Goal: Complete application form

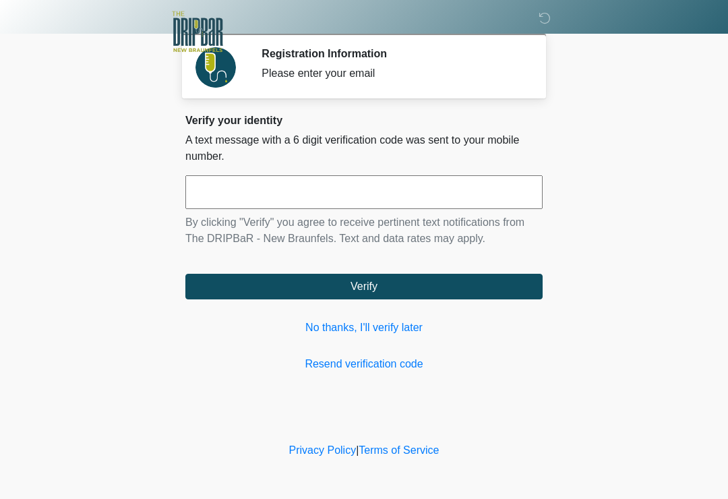
scroll to position [173, 134]
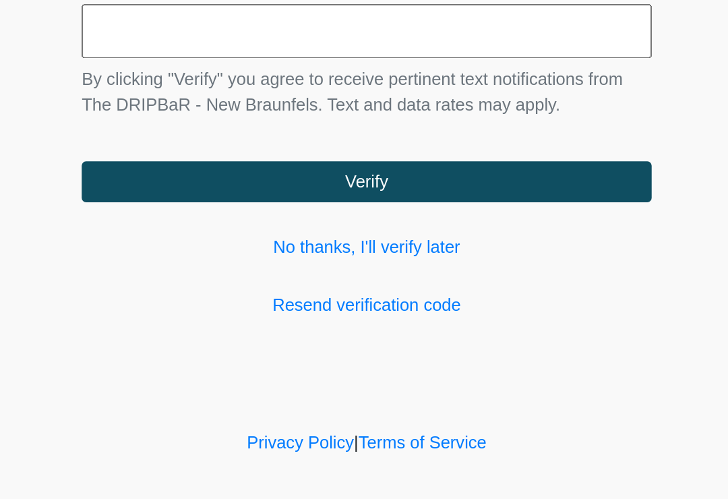
click at [239, 274] on button "Verify" at bounding box center [363, 287] width 357 height 26
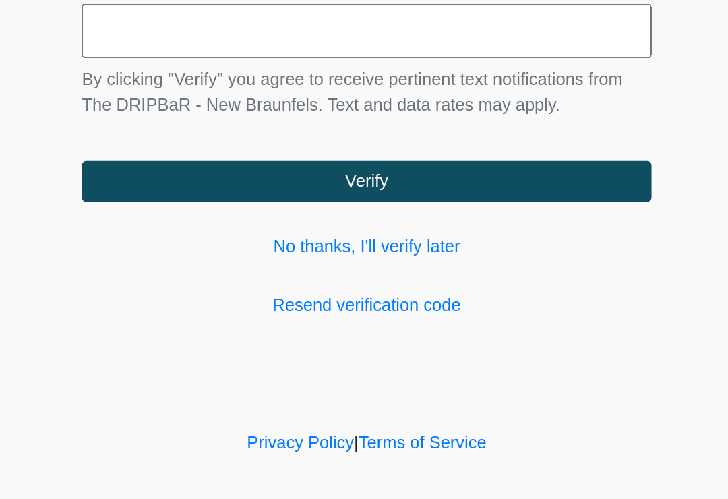
click at [185, 175] on input "text" at bounding box center [363, 192] width 357 height 34
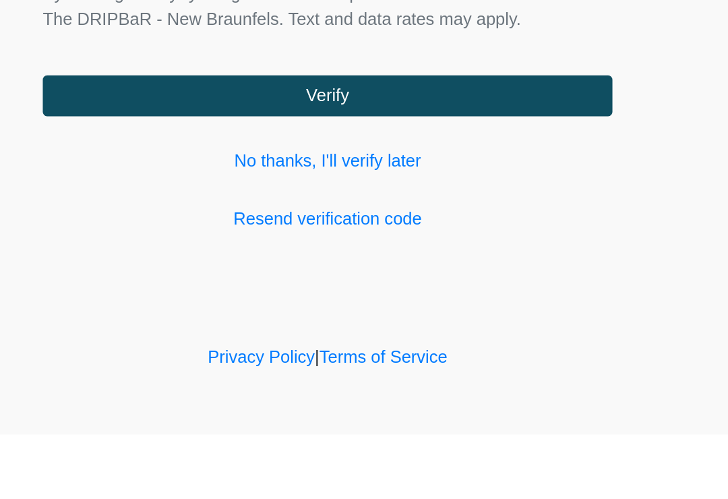
click at [216, 274] on button "Verify" at bounding box center [363, 287] width 357 height 26
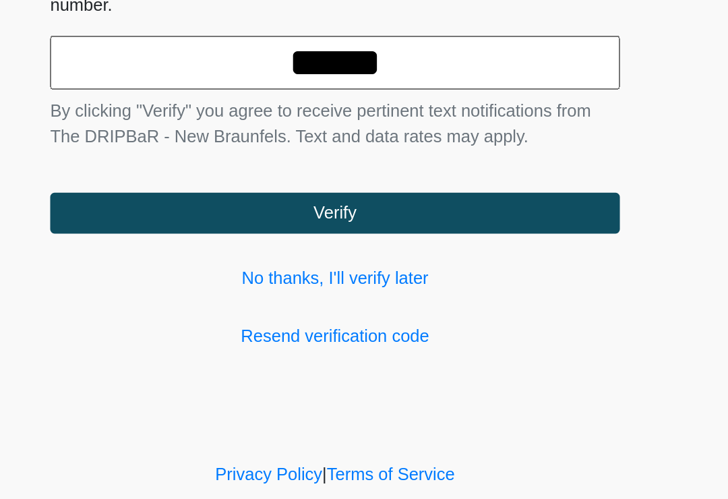
type input "******"
click at [218, 274] on button "Verify" at bounding box center [363, 287] width 357 height 26
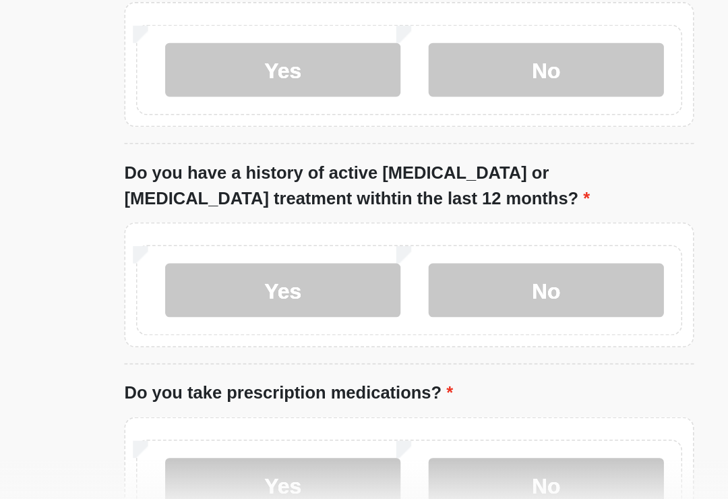
type input "*******"
click at [376, 71] on label "No" at bounding box center [450, 82] width 148 height 34
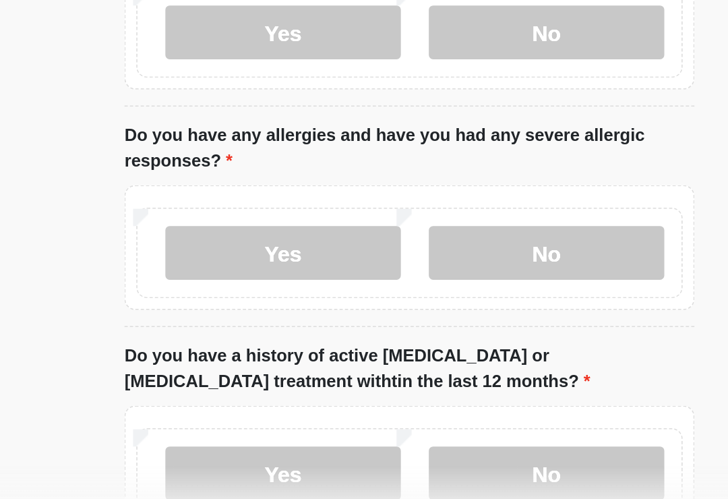
scroll to position [62, 0]
click at [211, 314] on label "Yes" at bounding box center [285, 331] width 148 height 34
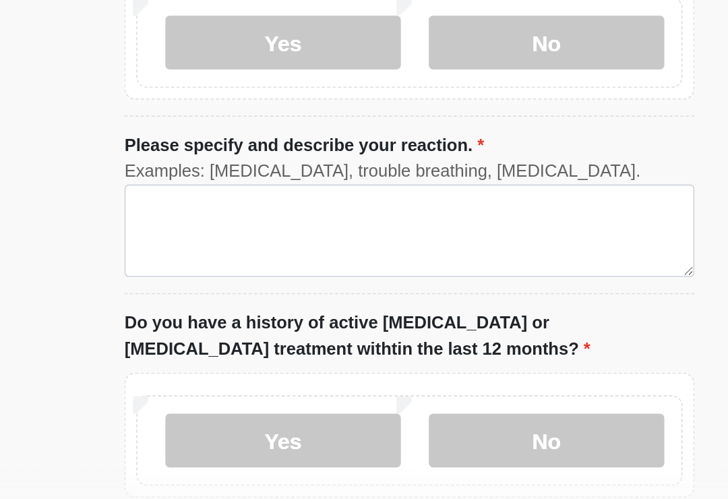
scroll to position [199, 0]
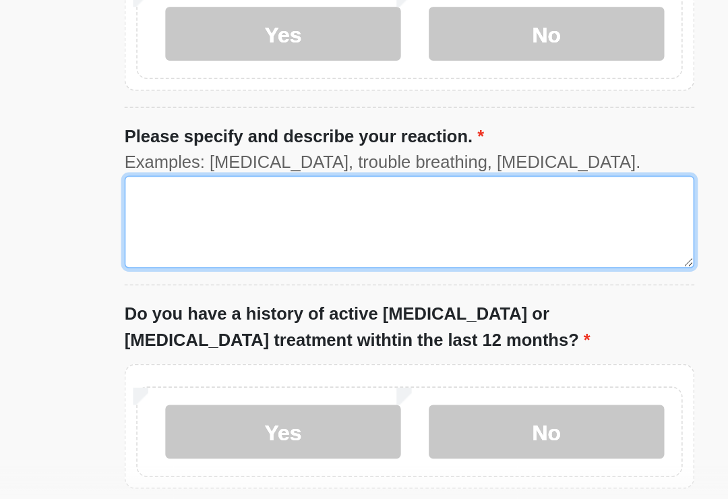
click at [185, 283] on textarea "Please specify and describe your reaction." at bounding box center [363, 312] width 357 height 58
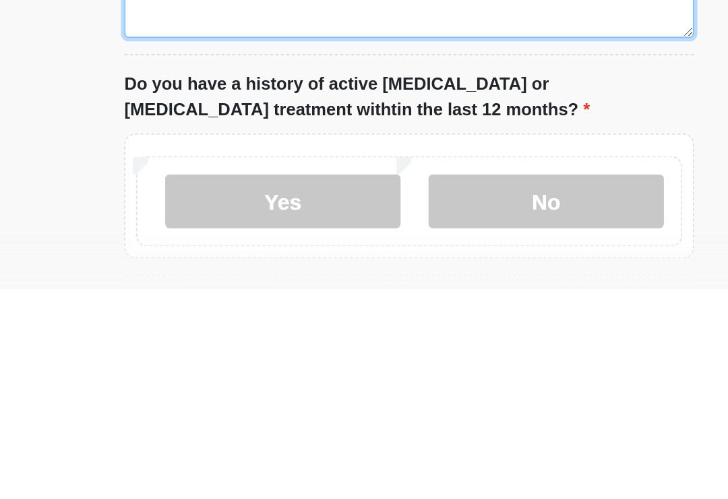
type textarea "**********"
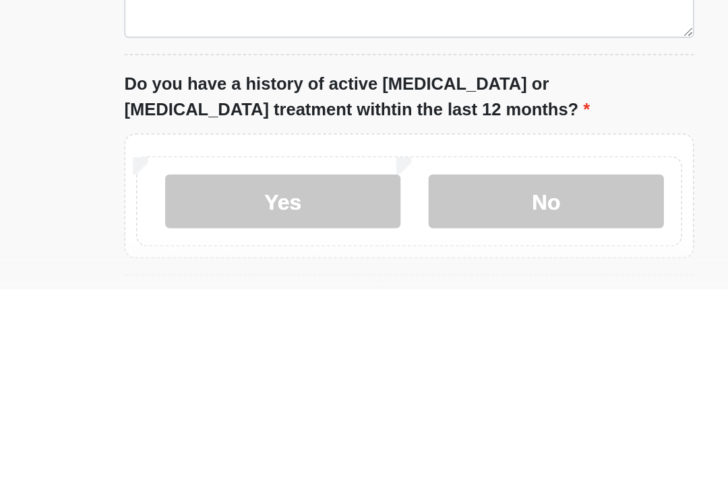
click at [376, 427] on label "No" at bounding box center [450, 444] width 148 height 34
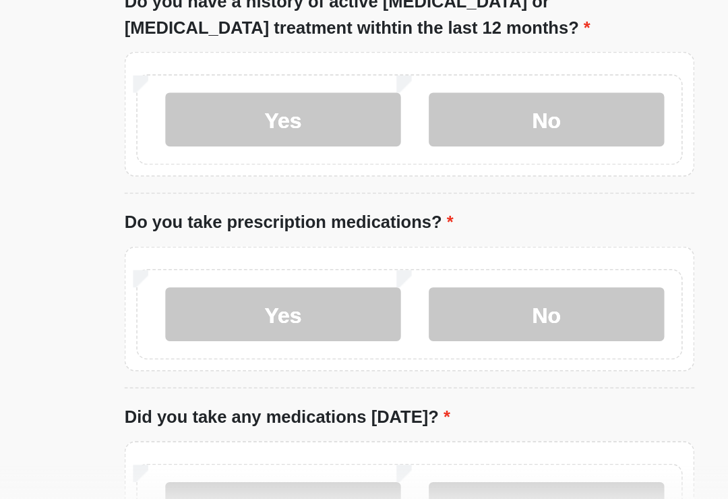
click at [211, 353] on label "Yes" at bounding box center [285, 370] width 148 height 34
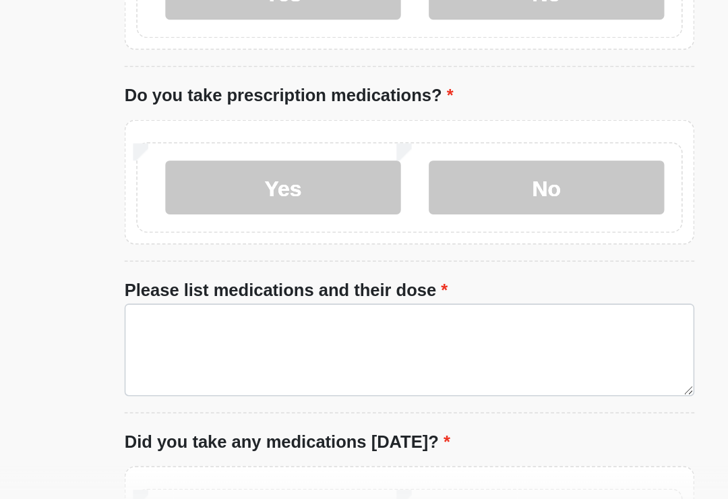
scroll to position [482, 0]
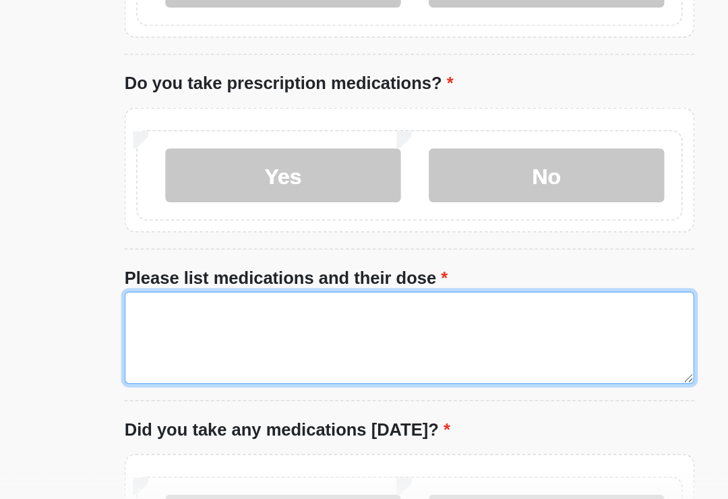
click at [185, 355] on textarea "Please list medications and their dose" at bounding box center [363, 384] width 357 height 58
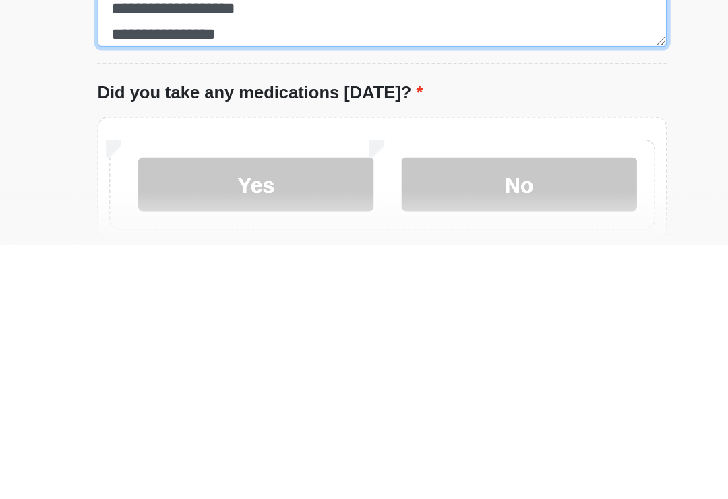
scroll to position [522, 0]
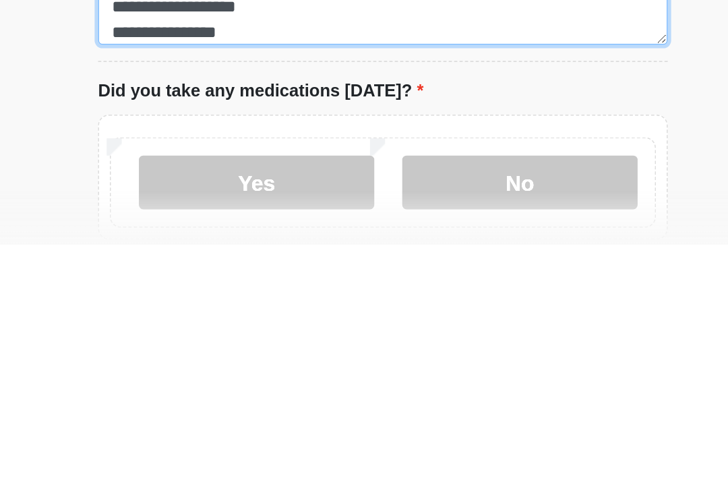
type textarea "**********"
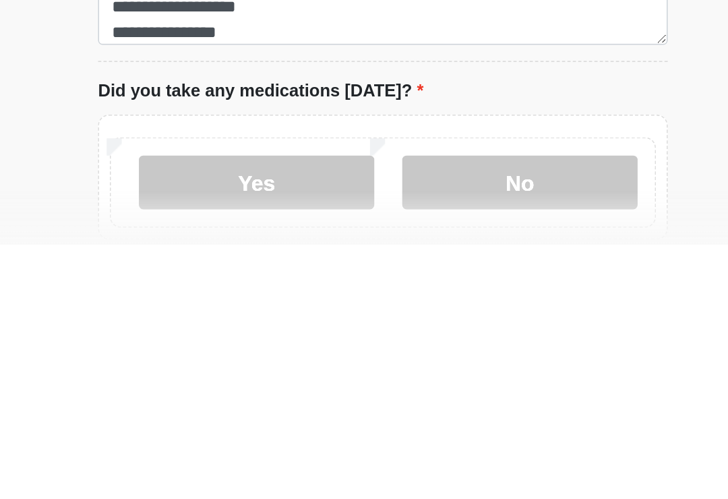
click at [211, 443] on label "Yes" at bounding box center [285, 460] width 148 height 34
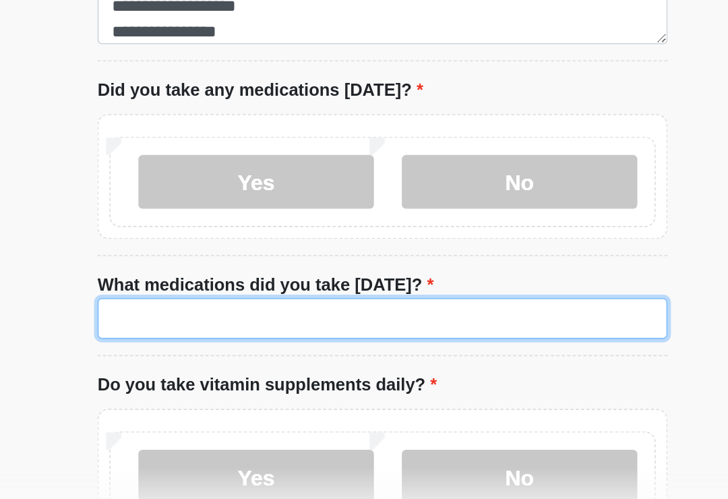
click at [185, 359] on input "What medications did you take today?" at bounding box center [363, 372] width 357 height 26
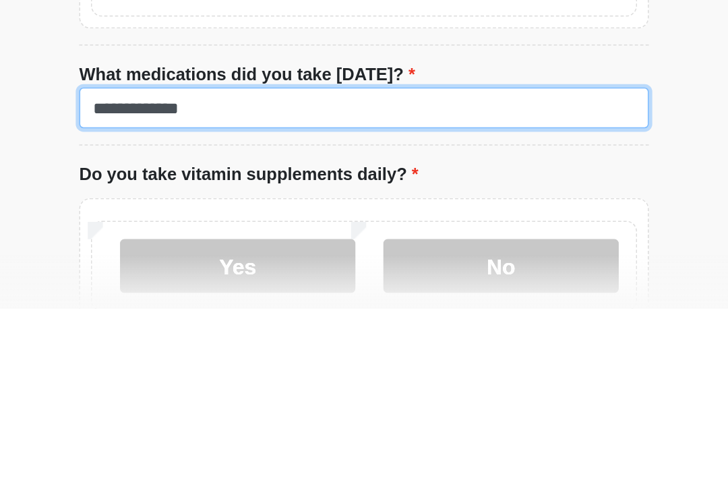
type input "**********"
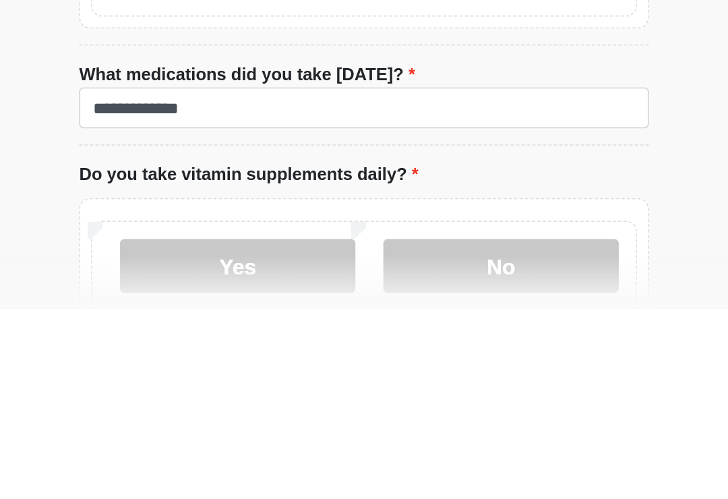
click at [185, 429] on div "Yes No" at bounding box center [363, 468] width 357 height 78
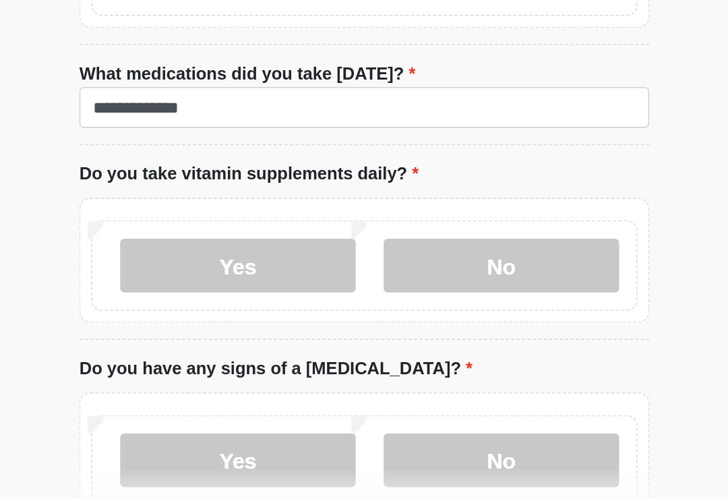
click at [376, 322] on label "No" at bounding box center [450, 339] width 148 height 34
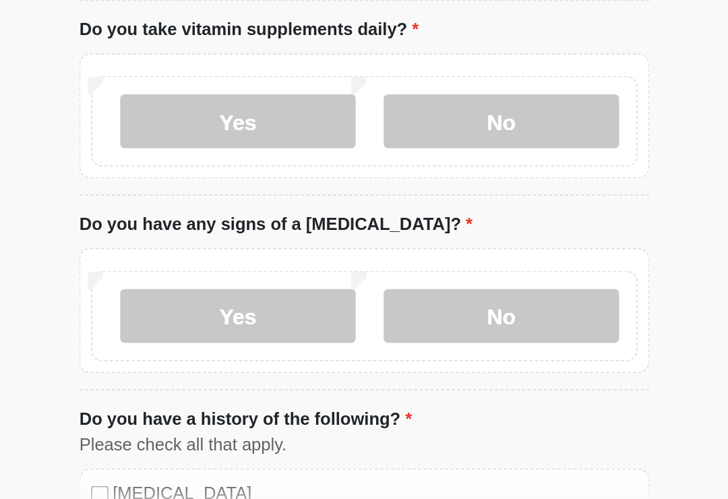
scroll to position [928, 0]
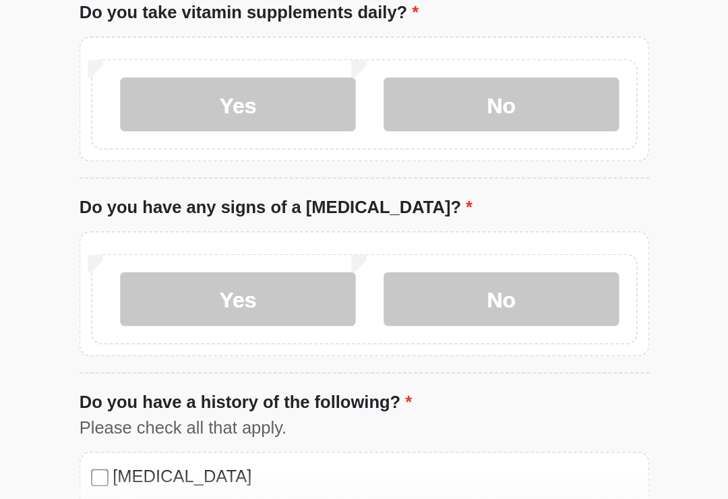
click at [376, 343] on label "No" at bounding box center [450, 360] width 148 height 34
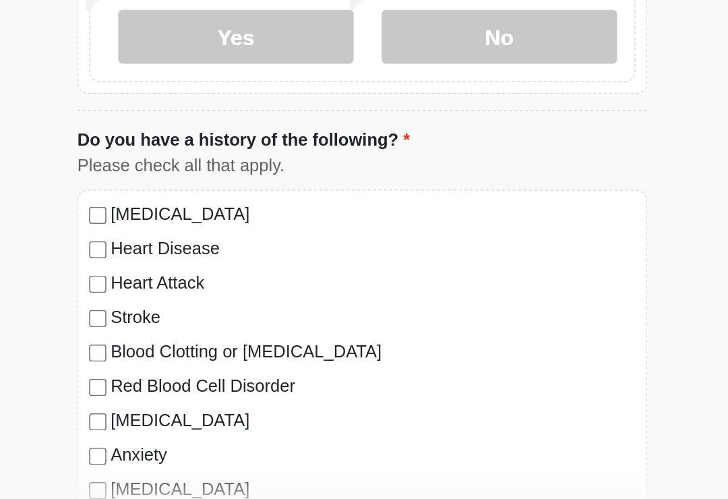
scroll to position [1095, 0]
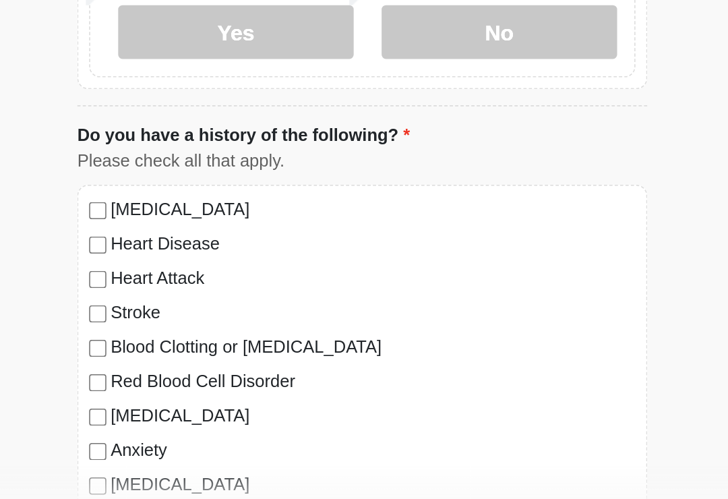
click at [193, 426] on div "Depression" at bounding box center [364, 434] width 342 height 16
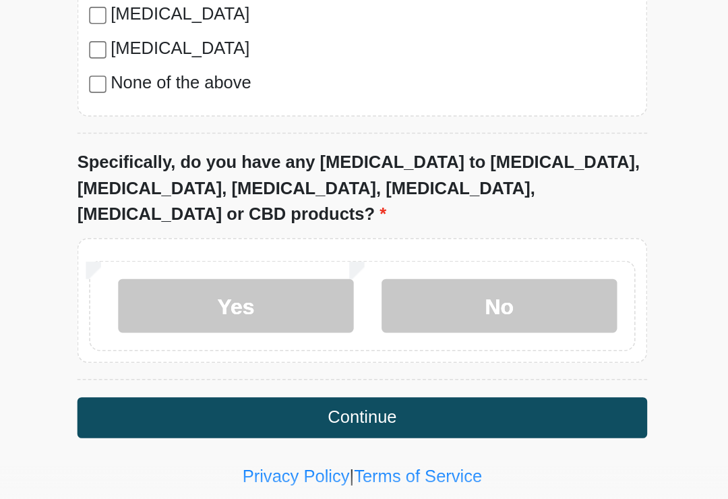
scroll to position [1413, 0]
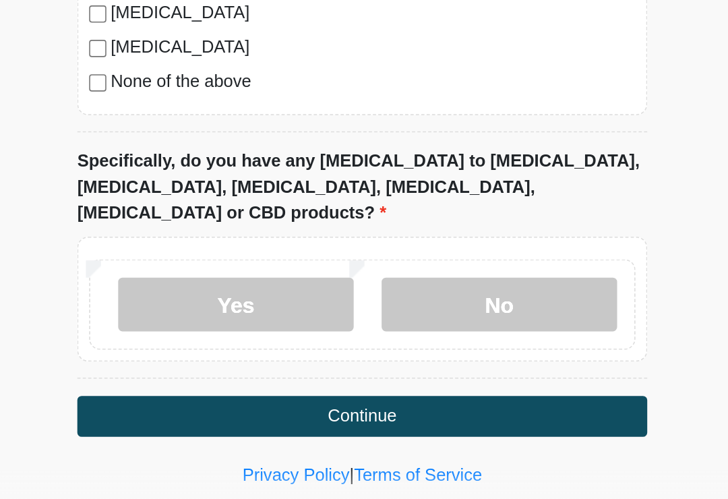
click at [376, 346] on label "No" at bounding box center [450, 363] width 148 height 34
click at [261, 421] on button "Continue" at bounding box center [363, 434] width 357 height 26
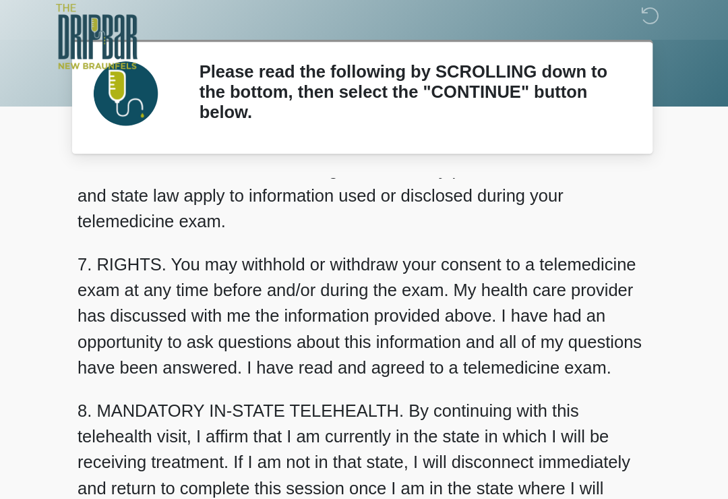
scroll to position [569, 0]
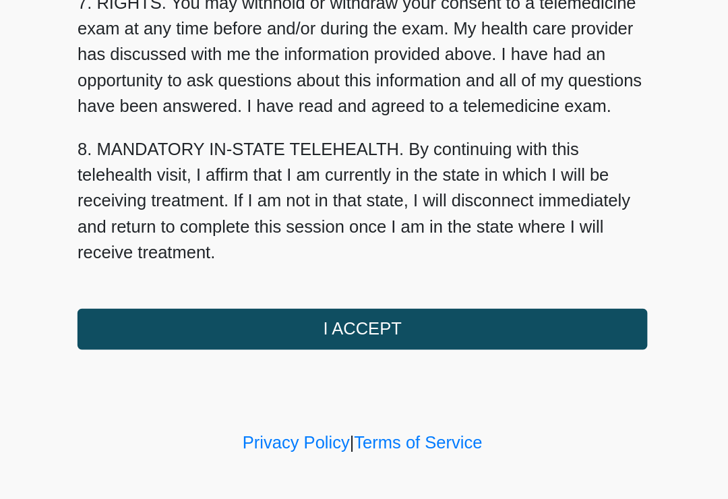
click at [245, 366] on button "I ACCEPT" at bounding box center [363, 379] width 357 height 26
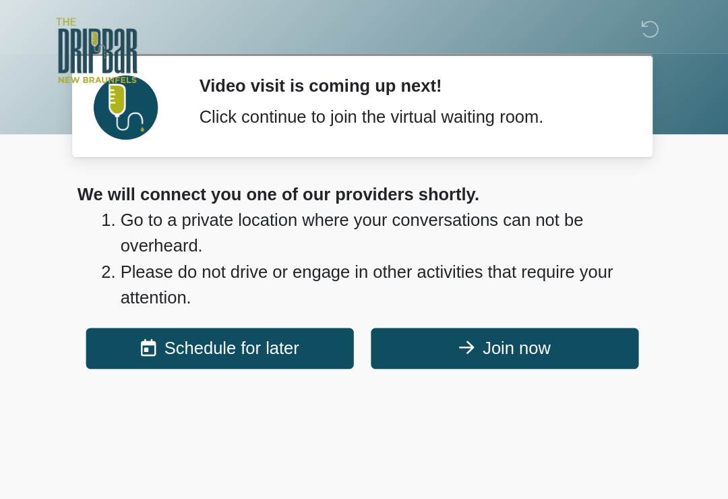
click at [369, 222] on button "Join now" at bounding box center [453, 219] width 168 height 26
